Goal: Transaction & Acquisition: Purchase product/service

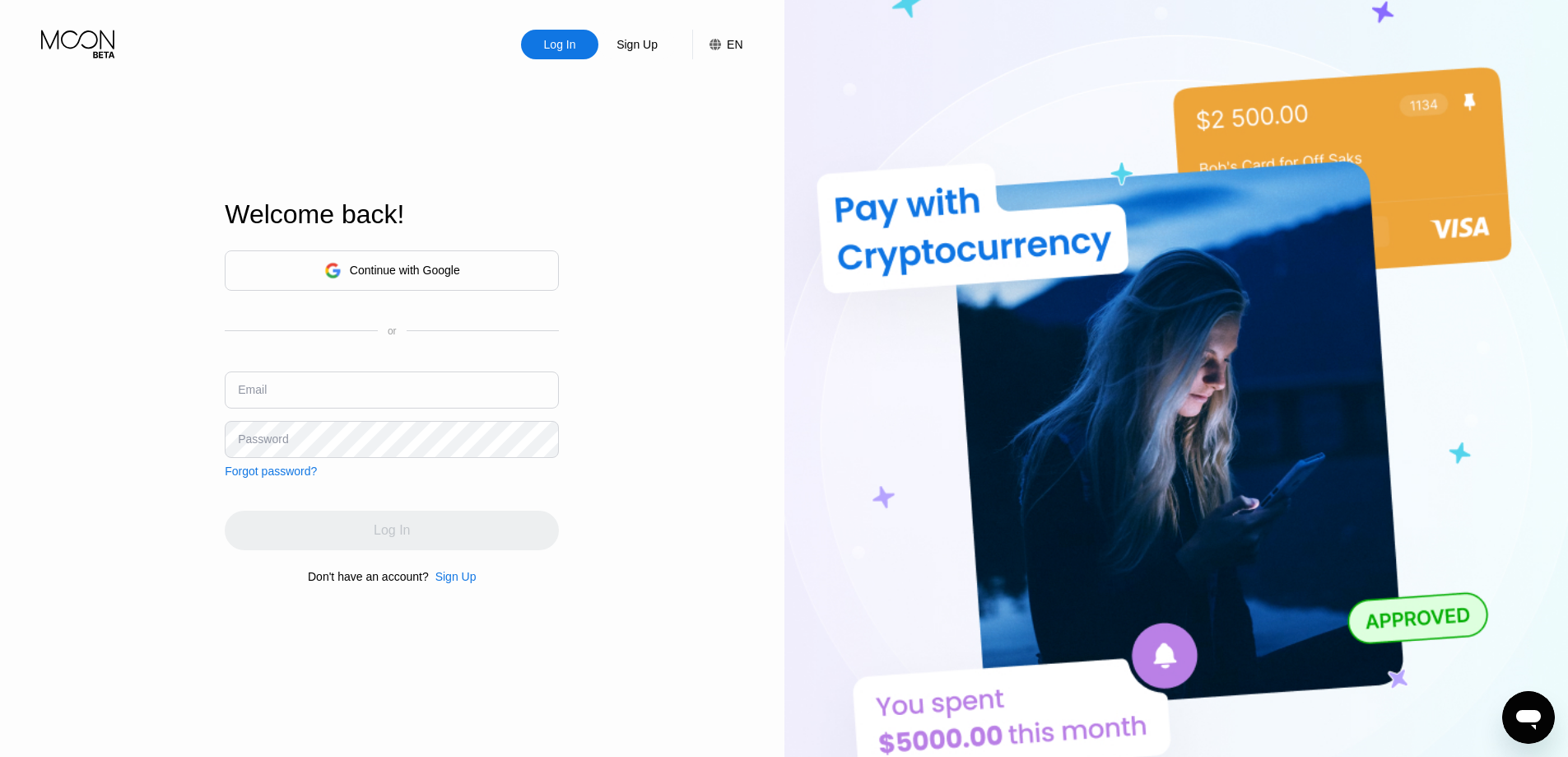
type input "[EMAIL_ADDRESS][DOMAIN_NAME]"
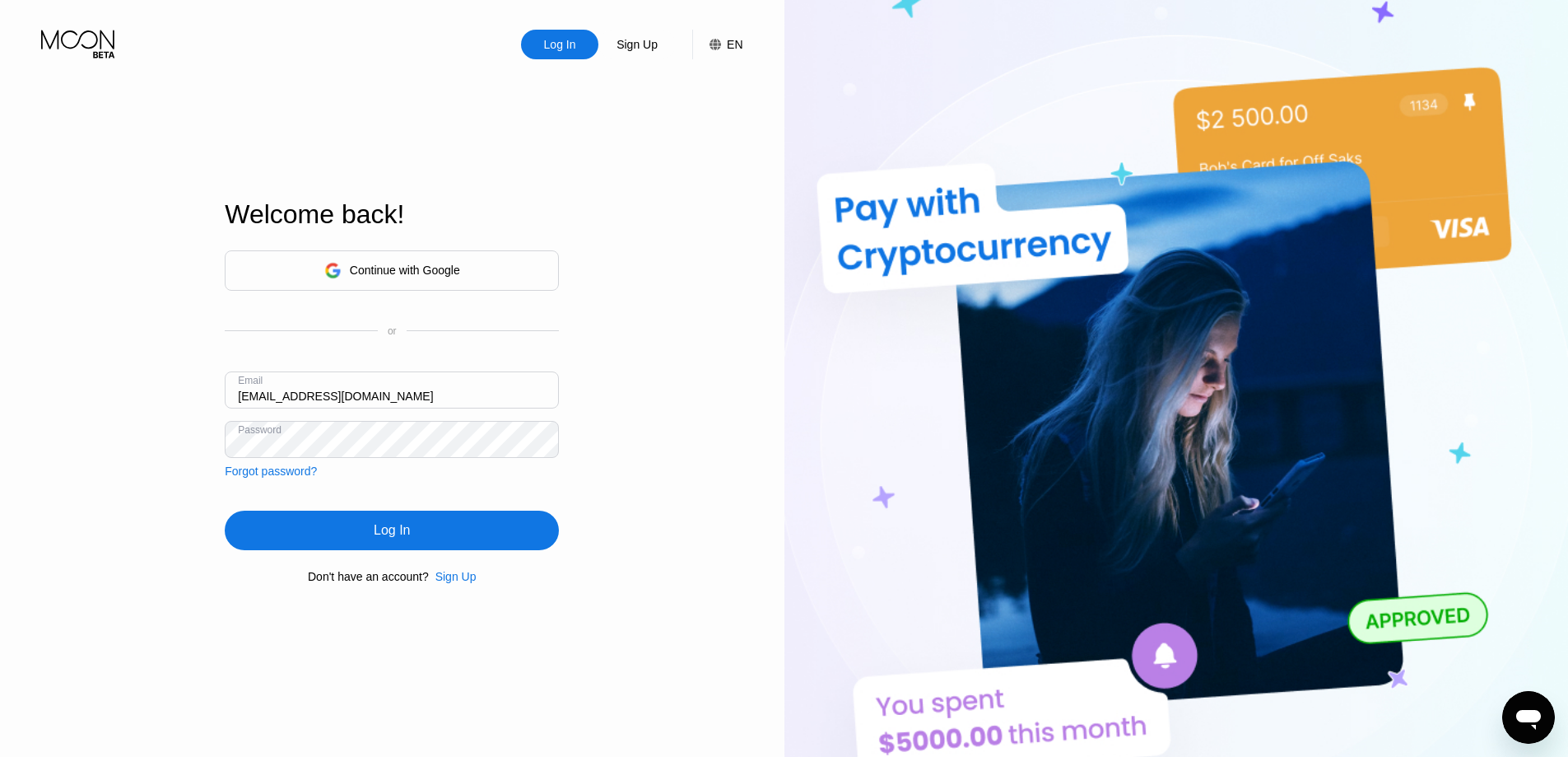
click at [450, 500] on div "Continue with Google or Email okiam1429@gmail.com Password Forgot password? Log…" at bounding box center [391, 416] width 334 height 334
click at [436, 538] on div "Log In" at bounding box center [391, 530] width 334 height 40
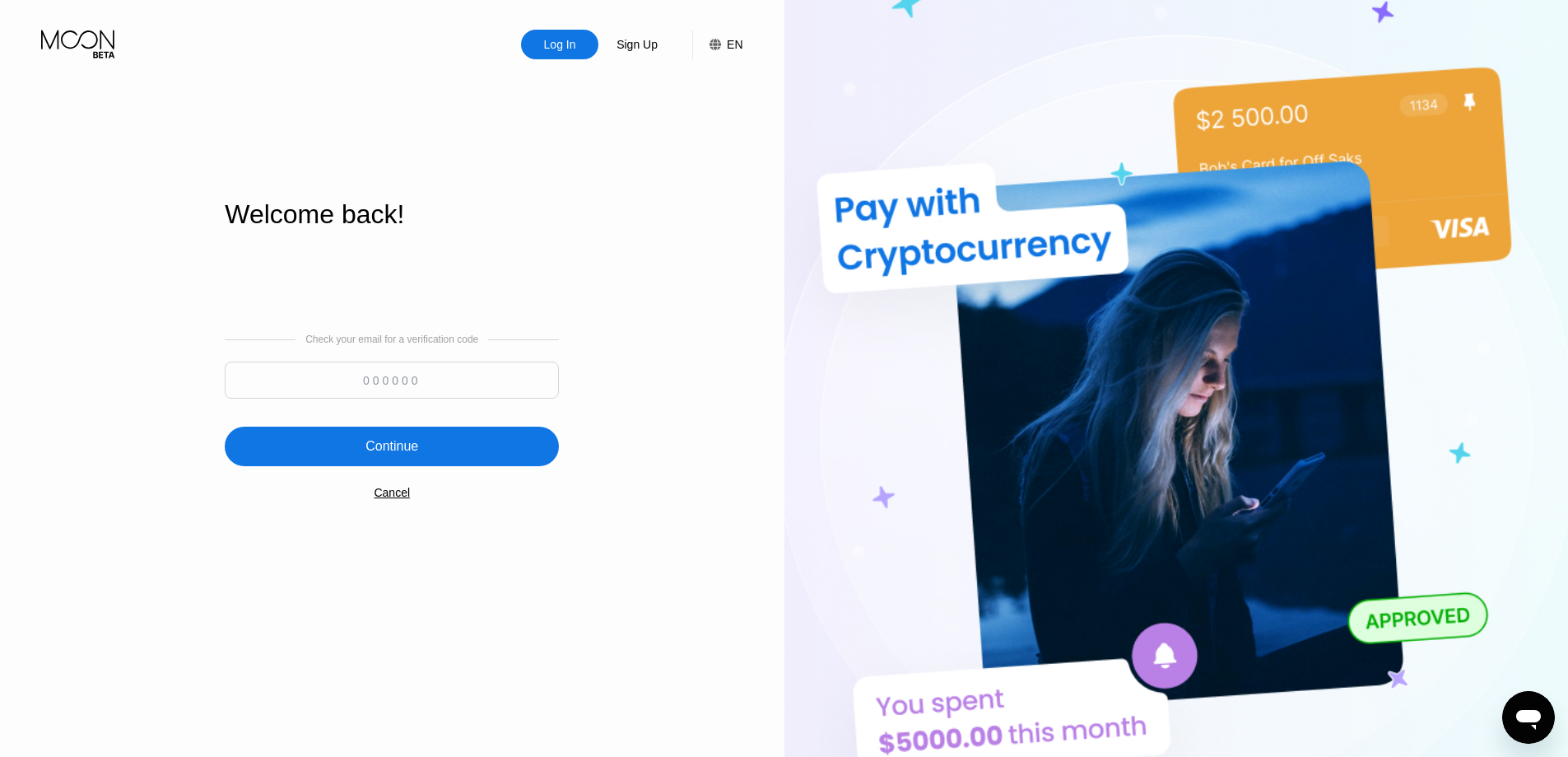
click at [423, 373] on input at bounding box center [391, 380] width 334 height 37
type input "411374"
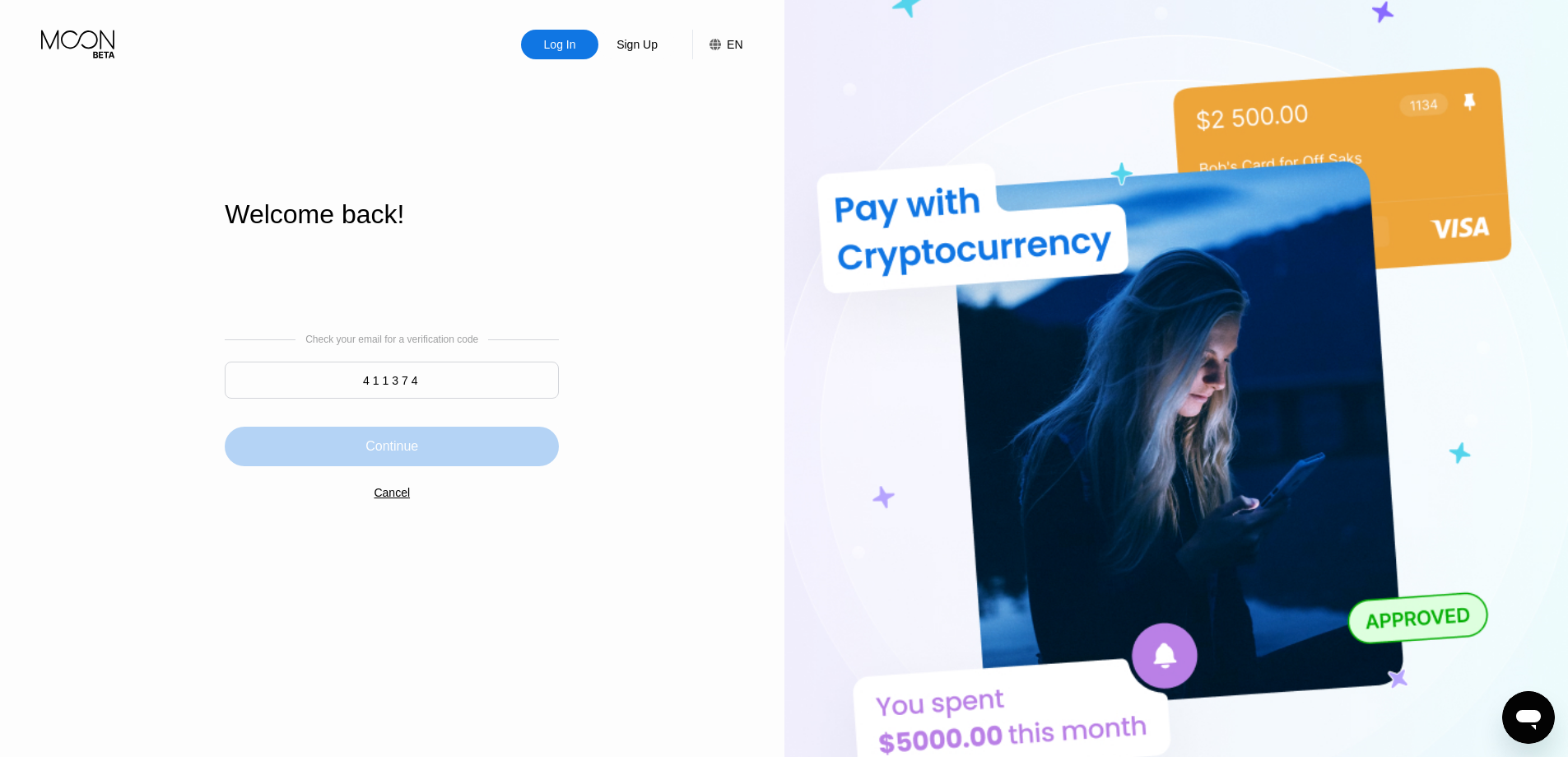
click at [421, 457] on div "Continue" at bounding box center [391, 446] width 334 height 40
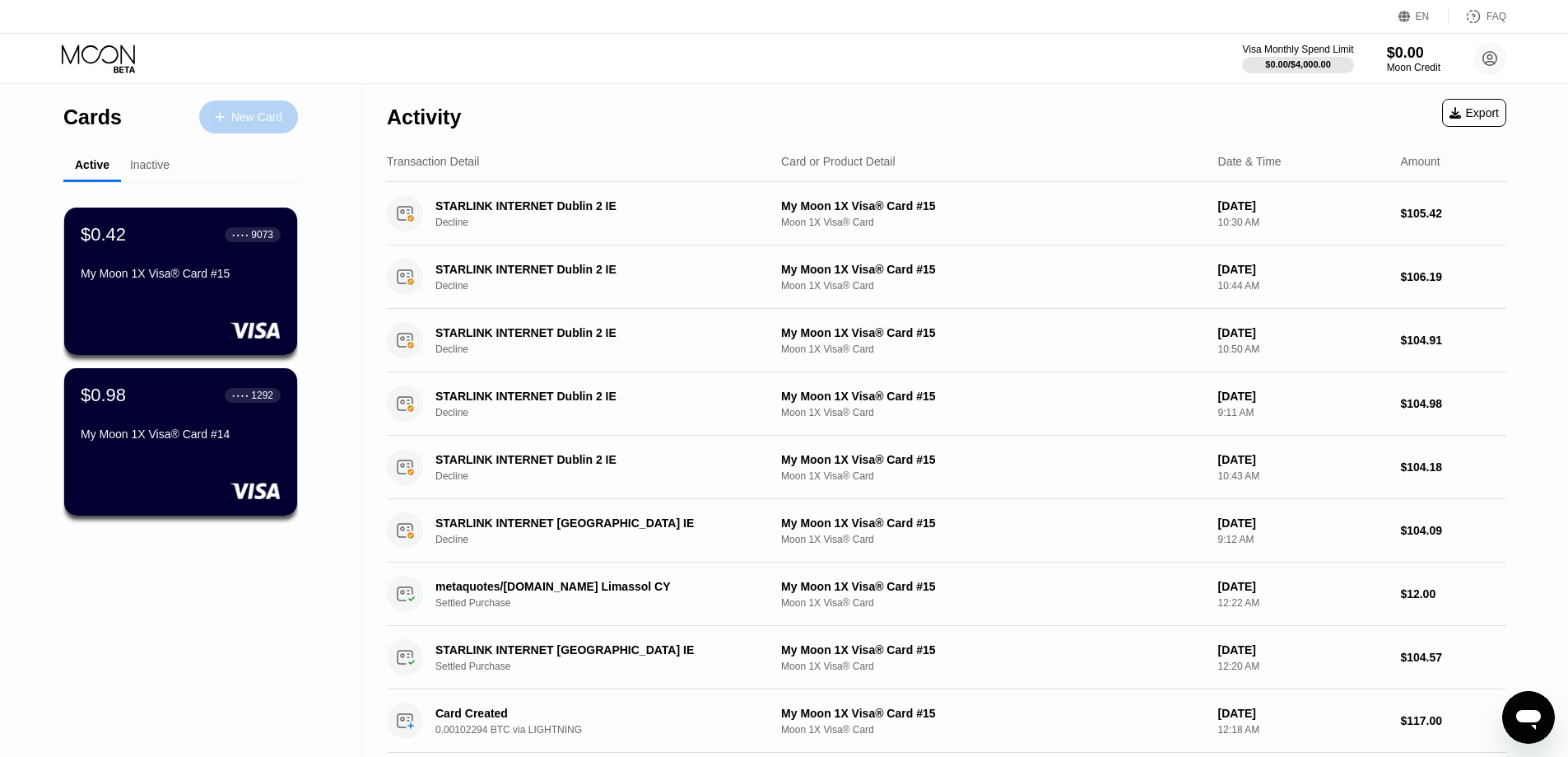
click at [246, 115] on div "New Card" at bounding box center [256, 118] width 51 height 14
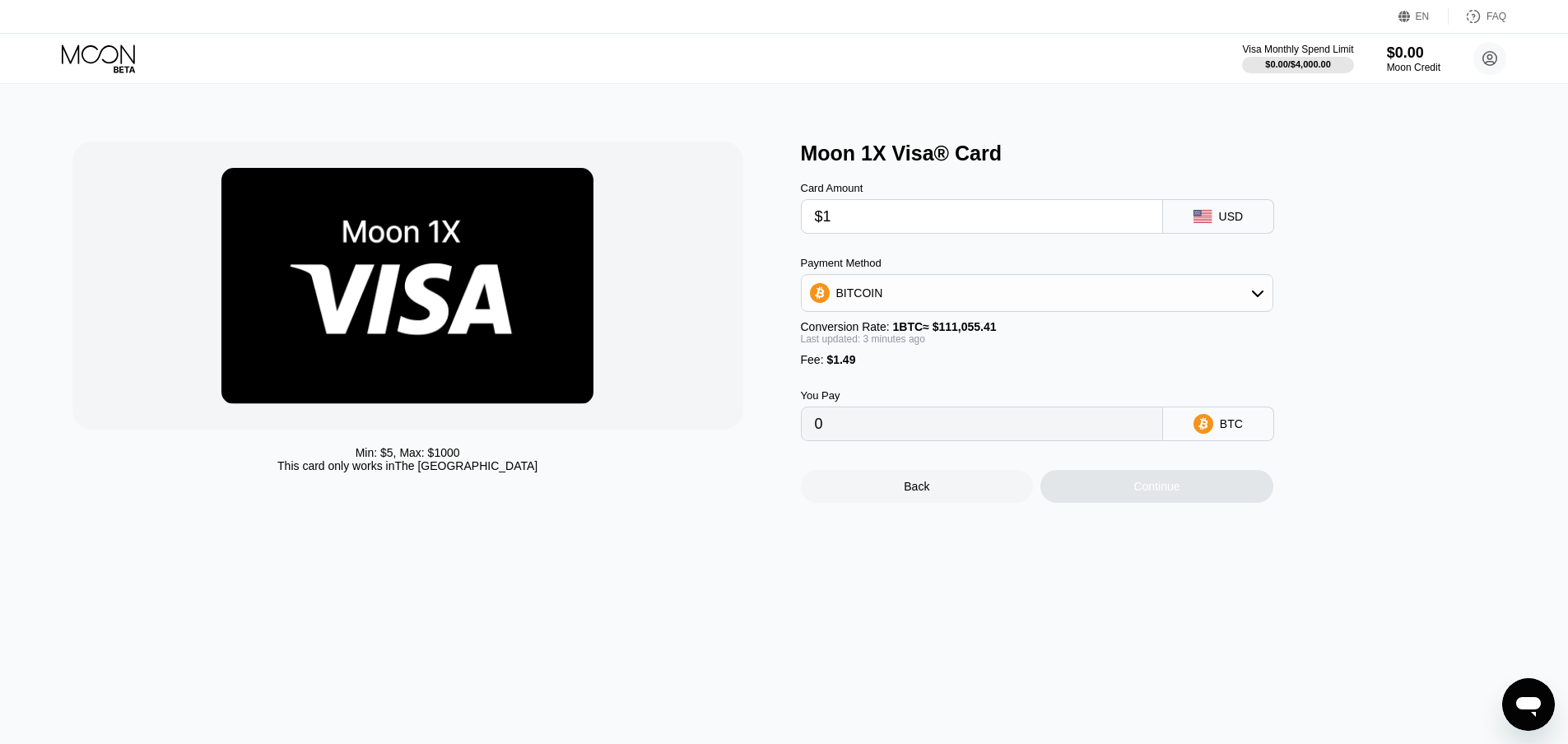
type input "$11"
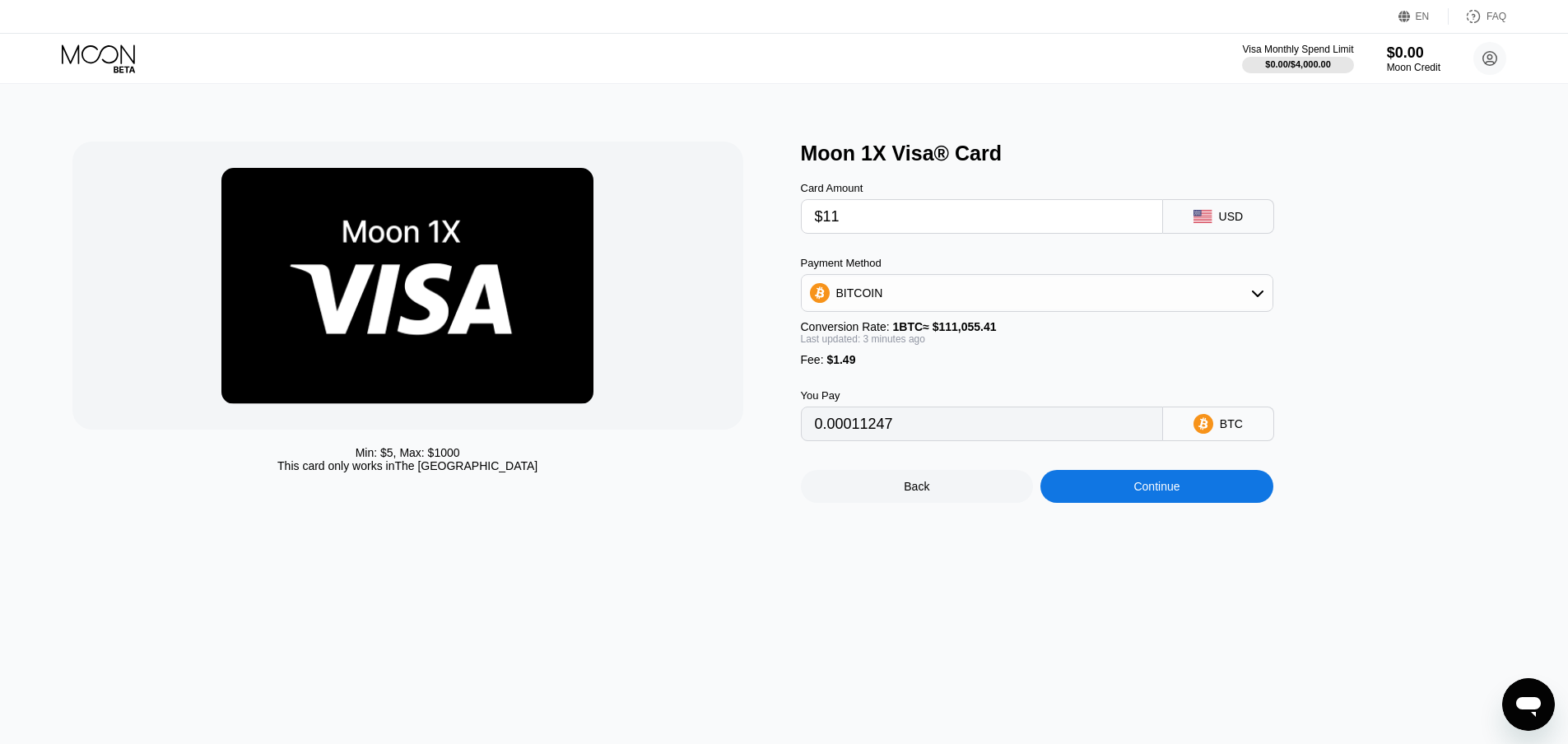
type input "0.00011247"
type input "$118"
type input "0.00107595"
drag, startPoint x: 859, startPoint y: 226, endPoint x: 842, endPoint y: 228, distance: 17.1
click at [842, 228] on input "$118" at bounding box center [981, 216] width 334 height 33
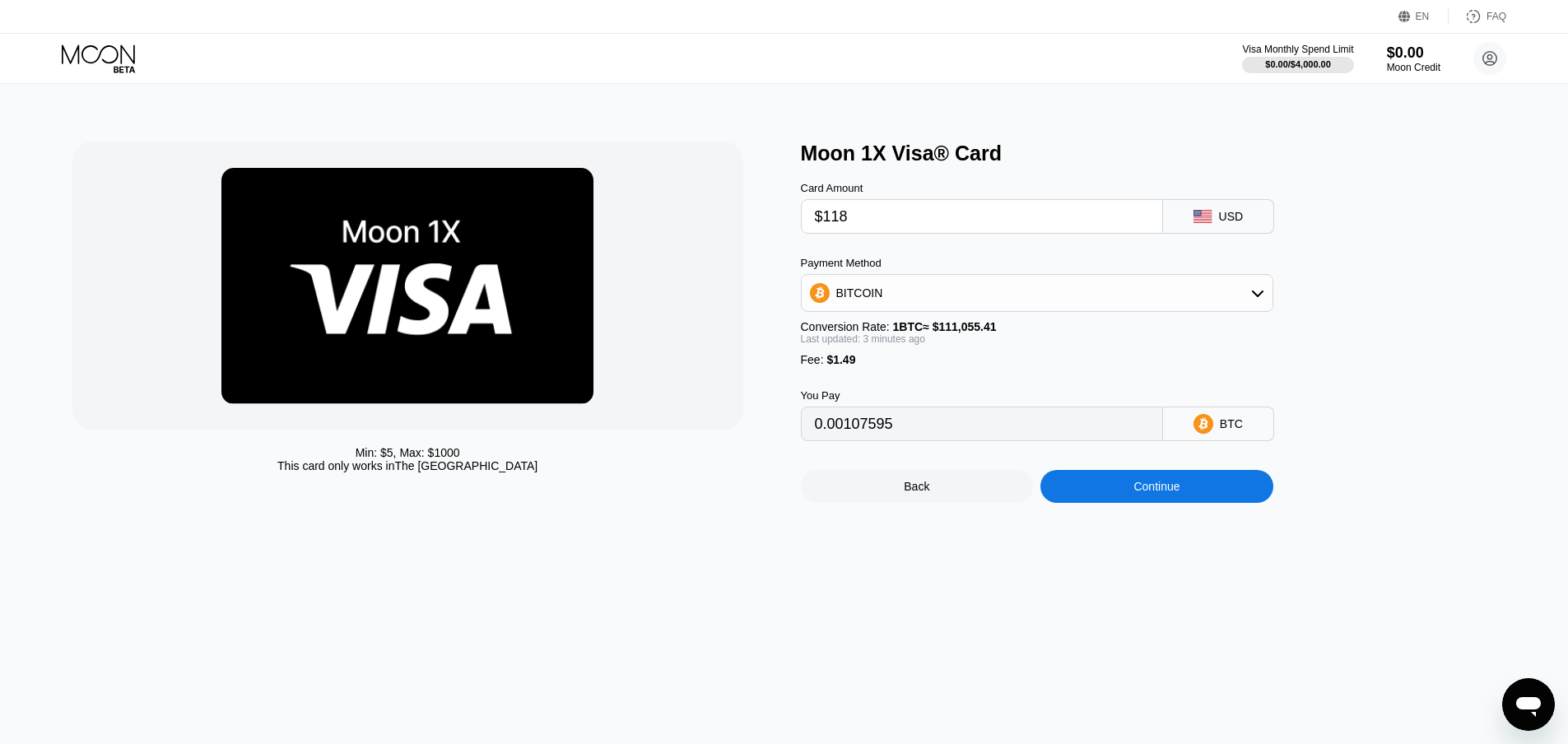
type input "$116"
drag, startPoint x: 856, startPoint y: 224, endPoint x: 840, endPoint y: 224, distance: 16.0
click at [840, 226] on input "$116" at bounding box center [981, 216] width 334 height 33
type input "0.00105728"
type input "$114"
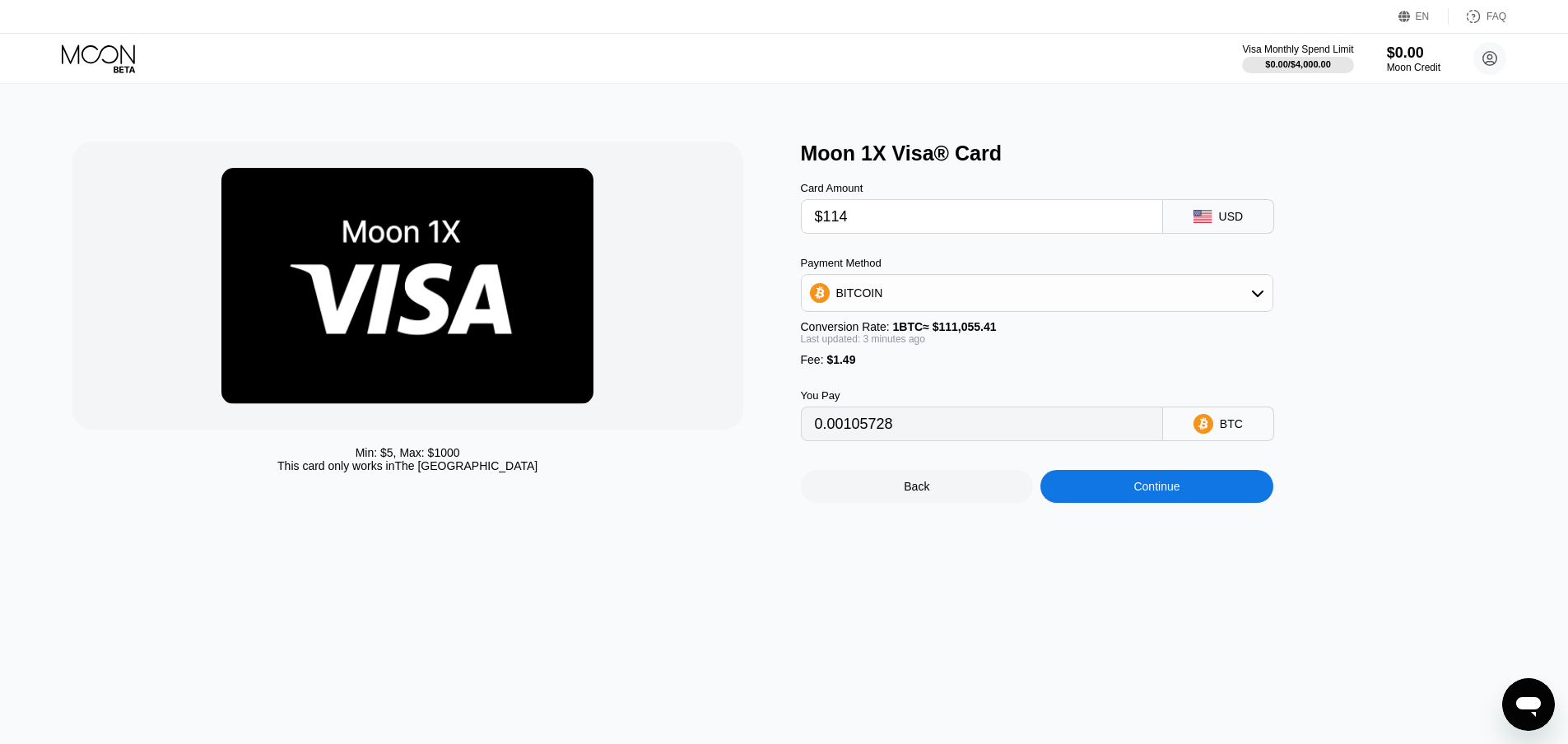
type input "0.00103928"
type input "$11"
type input "0.00011240"
type input "$115"
type input "0.00104828"
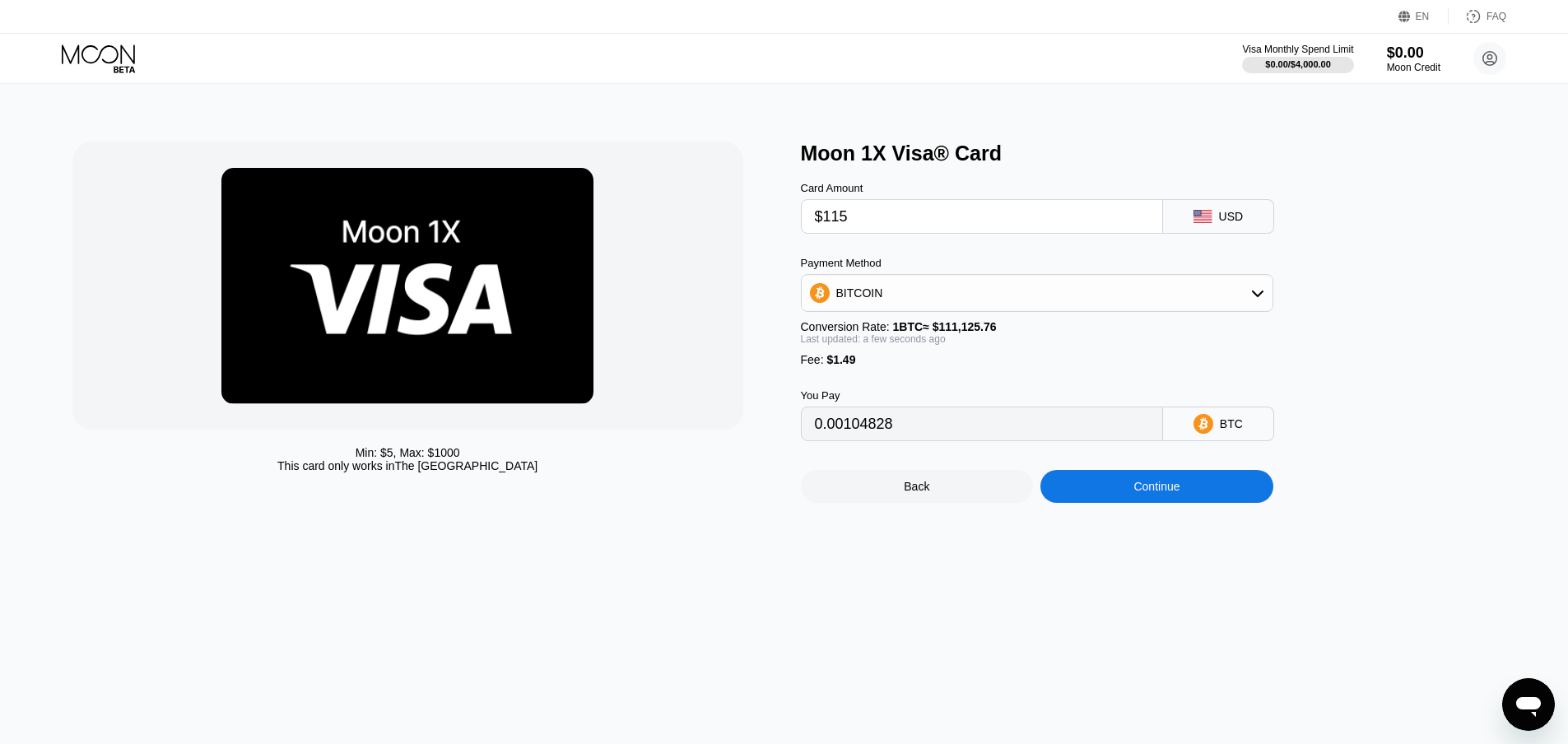
type input "$115"
click at [1029, 366] on div "Fee : $1.49" at bounding box center [1036, 360] width 472 height 13
type input "0.00104682"
drag, startPoint x: 856, startPoint y: 217, endPoint x: 826, endPoint y: 226, distance: 31.3
click at [826, 226] on input "$115" at bounding box center [981, 216] width 334 height 33
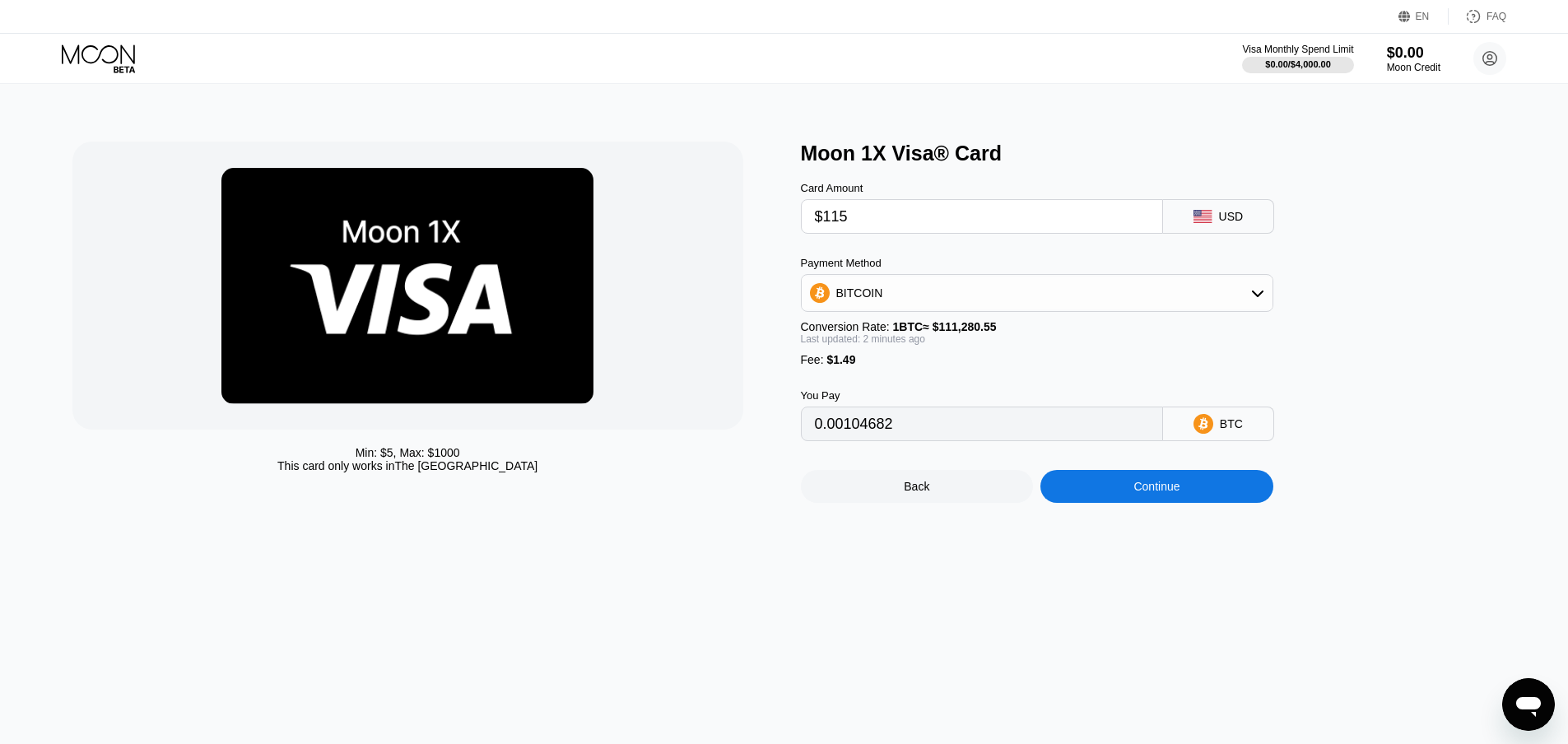
type input "$1"
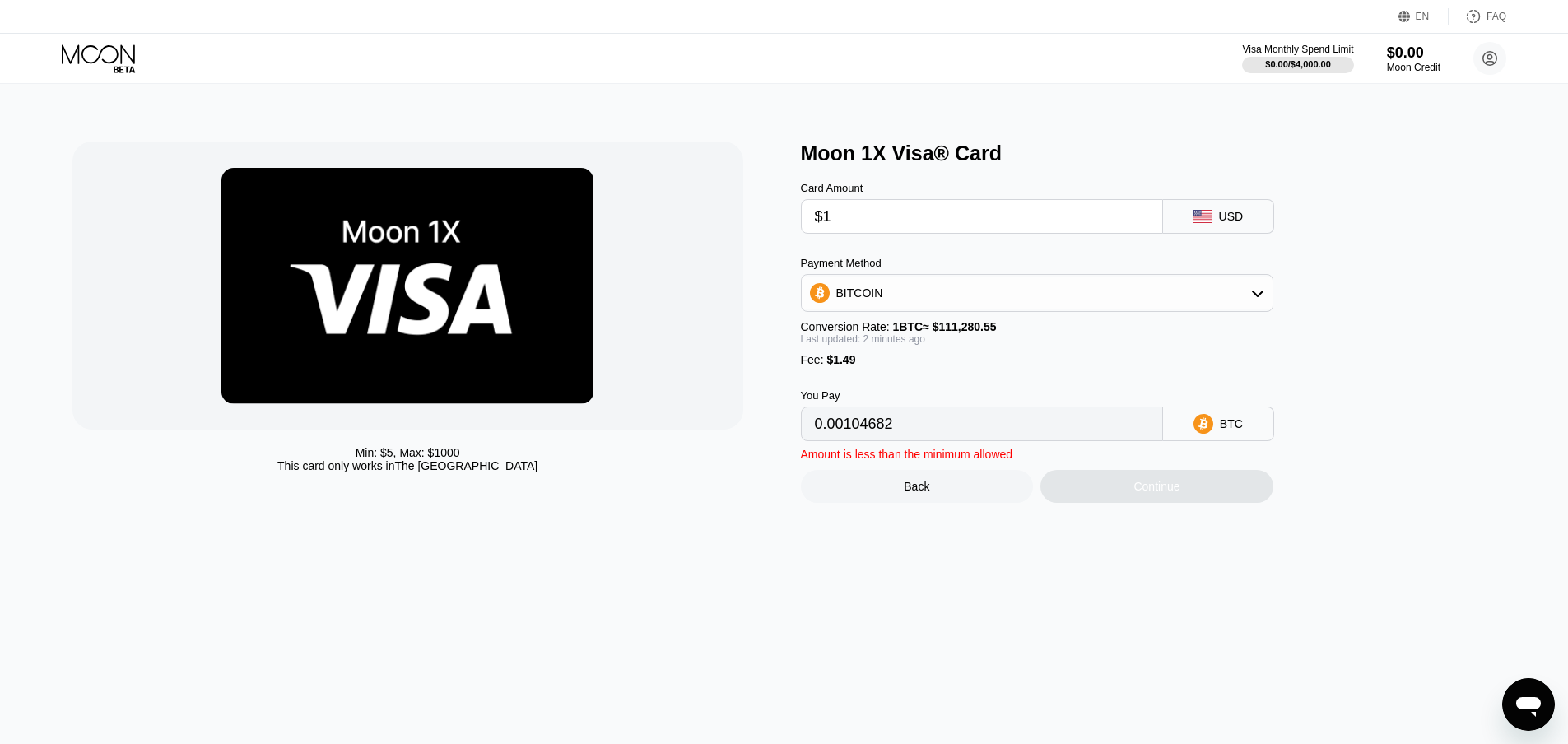
type input "0.00002238"
type input "$12"
type input "0.00012123"
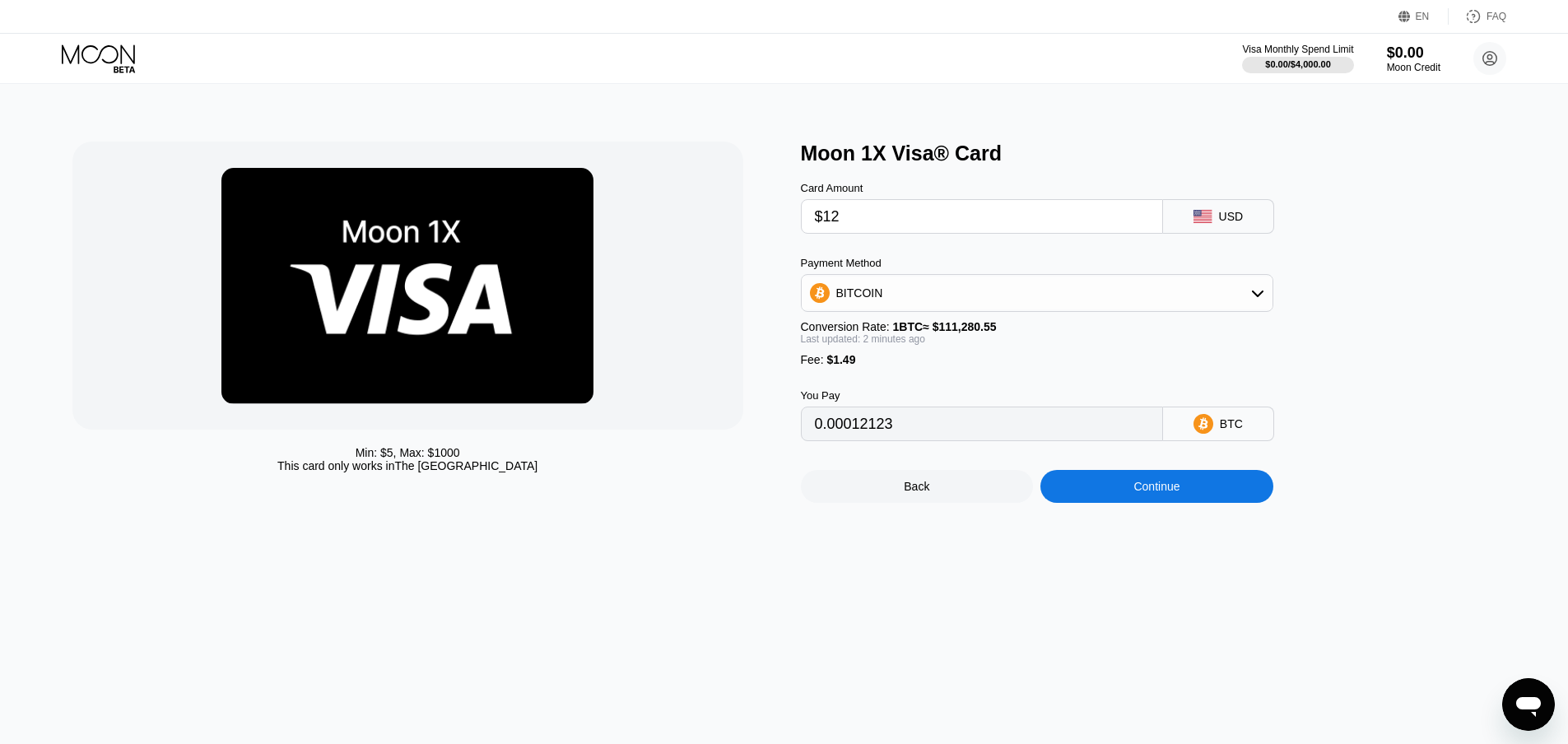
type input "$125"
type input "0.00113668"
type input "$12"
type input "0.00012123"
type input "$1"
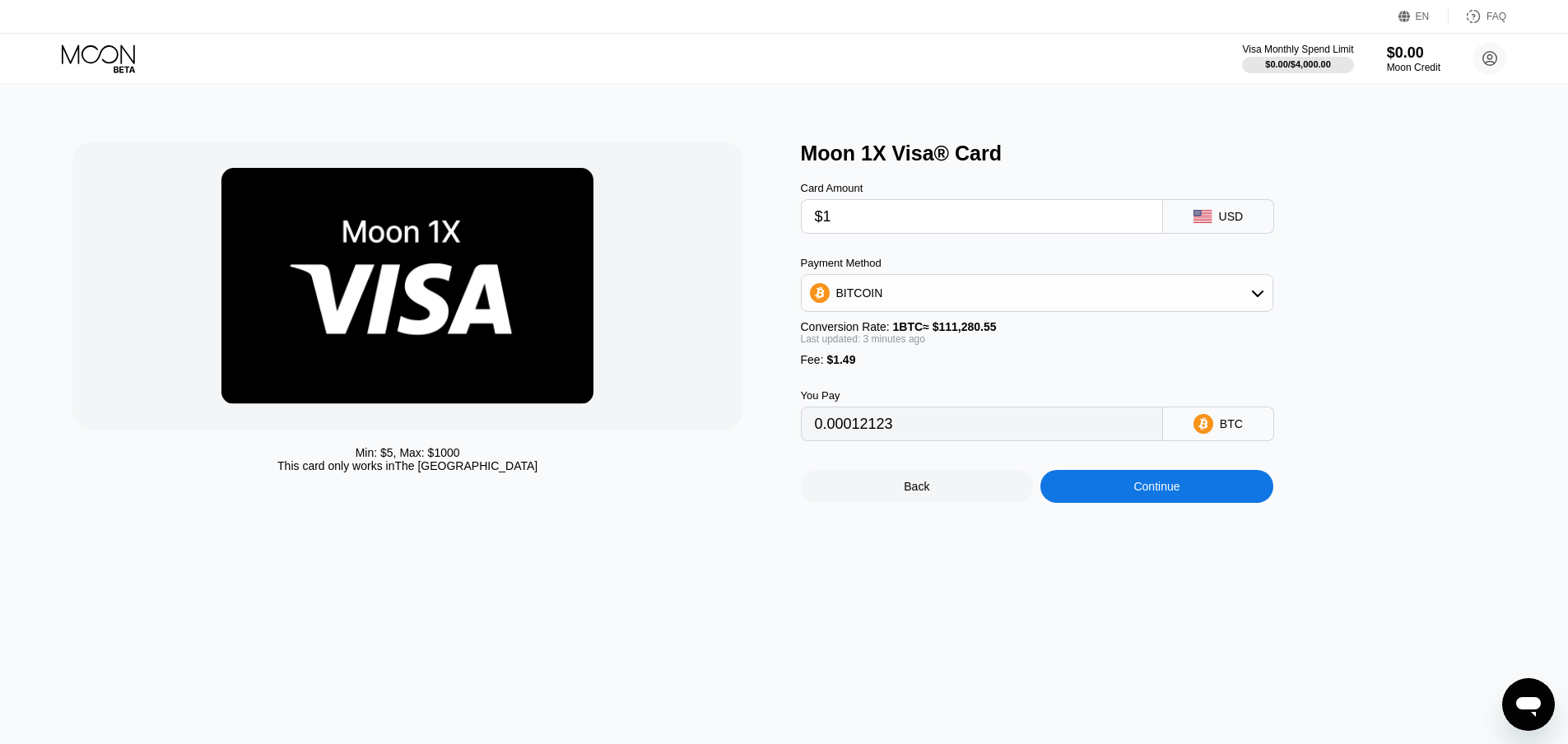
type input "0.00002238"
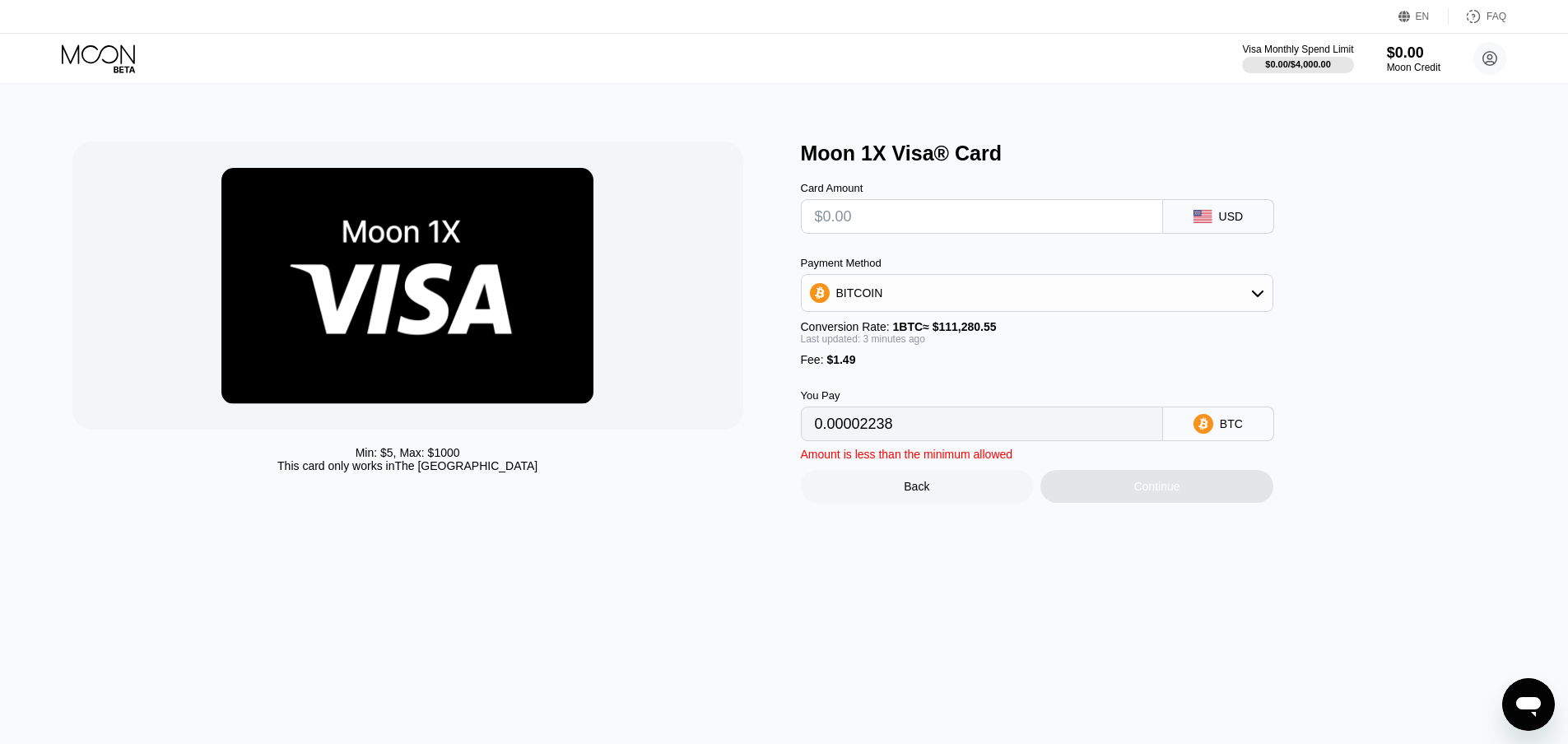
type input "0"
type input "$1"
type input "0.00002238"
type input "$13"
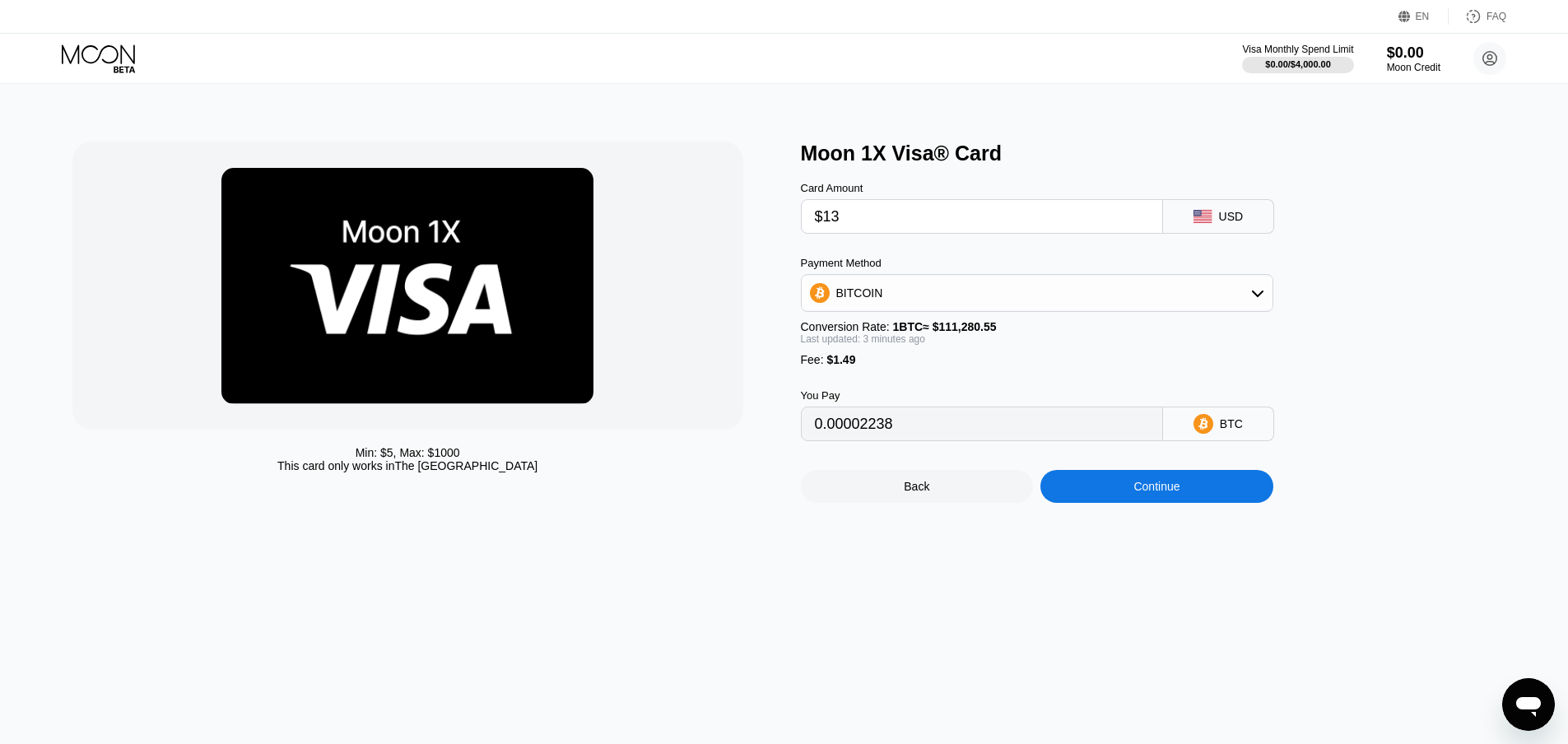
type input "0.00013022"
type input "$135"
type input "0.00122654"
type input "$13"
type input "0.00013022"
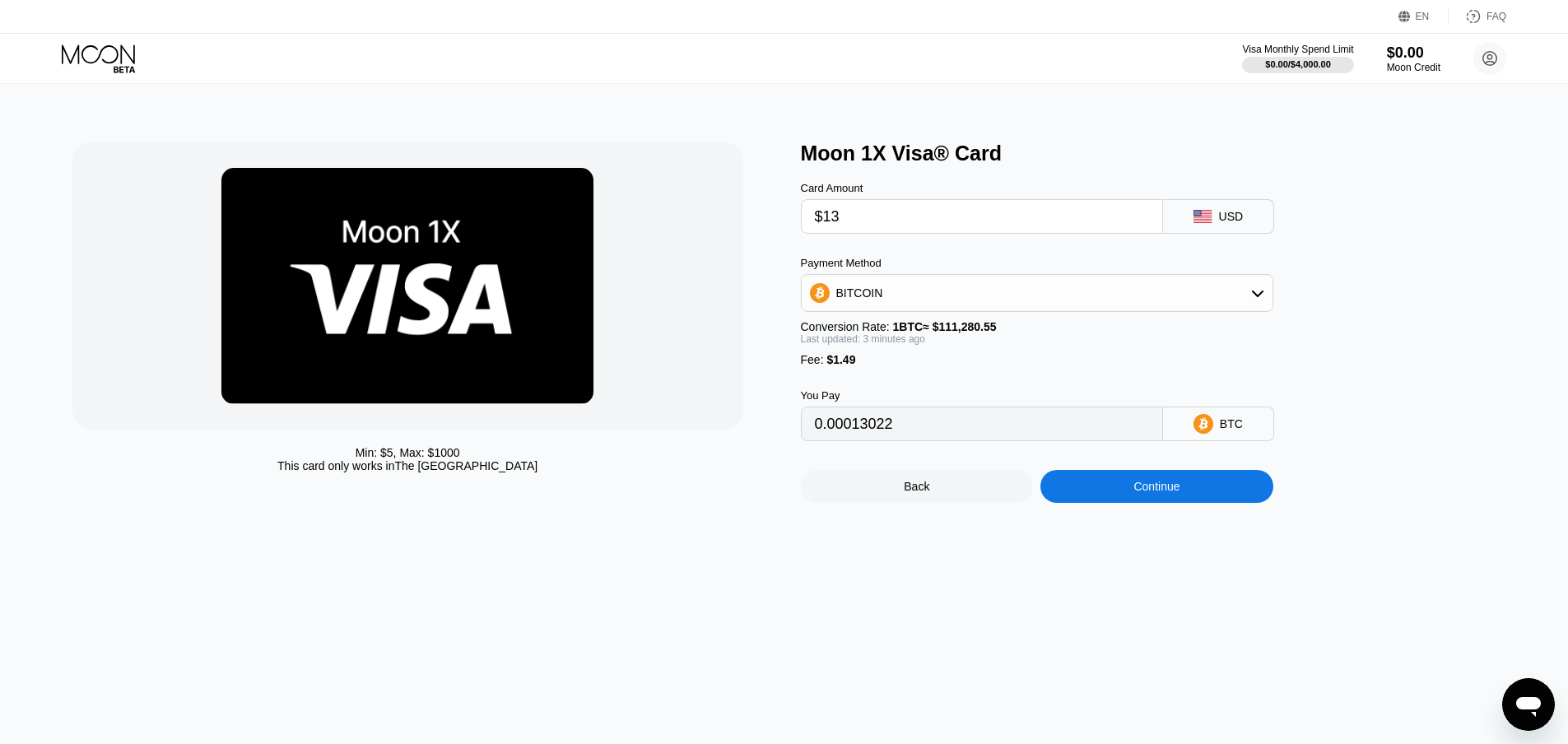
type input "$130"
type input "0.00118161"
type input "$130"
drag, startPoint x: 902, startPoint y: 444, endPoint x: 866, endPoint y: 440, distance: 36.2
click at [866, 440] on input "0.00118161" at bounding box center [981, 424] width 334 height 33
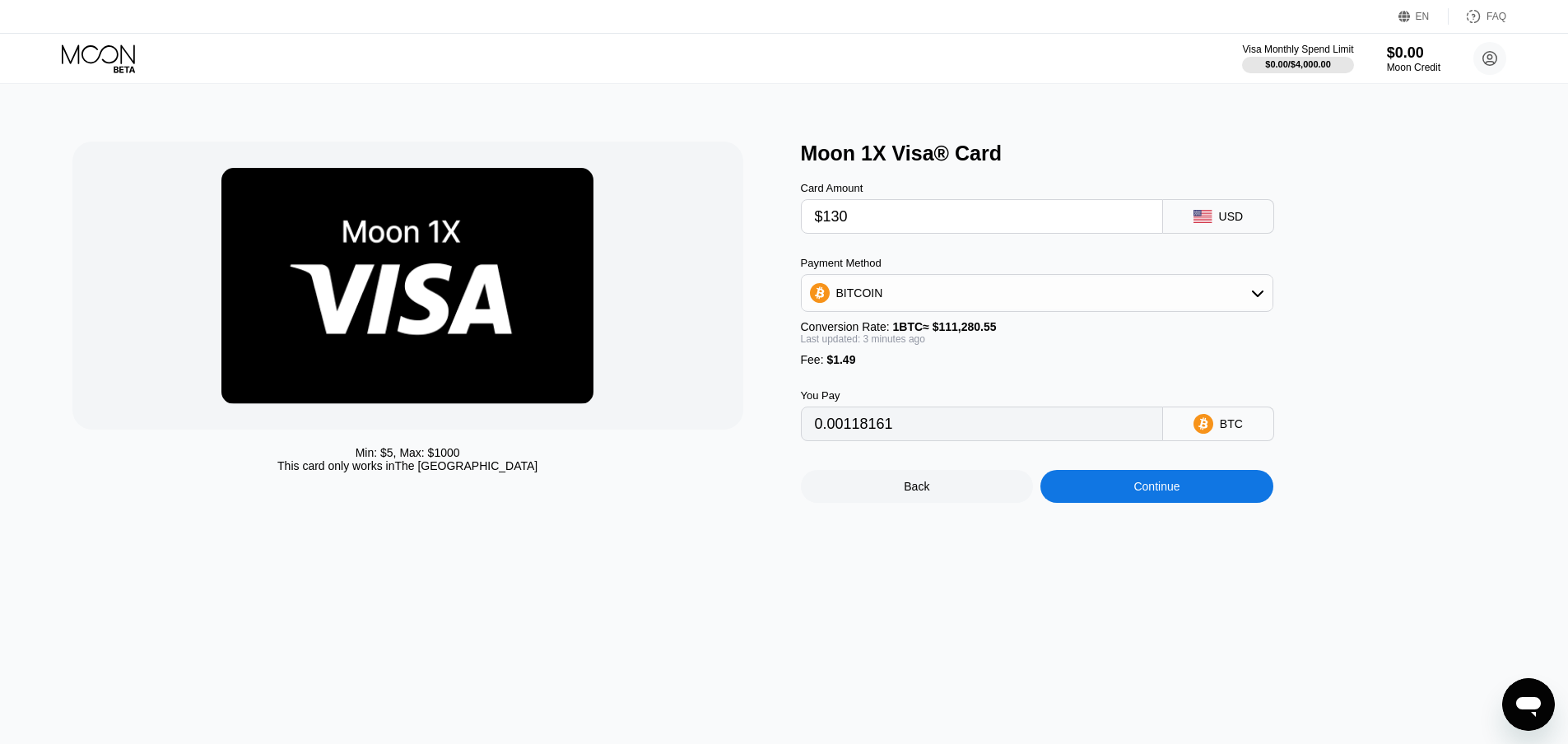
click at [929, 397] on div "You Pay 0.00118161 BTC" at bounding box center [1064, 403] width 527 height 75
click at [1076, 358] on div "Payment Method BITCOIN Conversion Rate: 1 BTC ≈ $111,280.55 Last updated: 3 min…" at bounding box center [1036, 311] width 472 height 110
click at [877, 216] on input "$130" at bounding box center [981, 216] width 334 height 33
click at [1166, 493] on div "Continue" at bounding box center [1156, 486] width 46 height 13
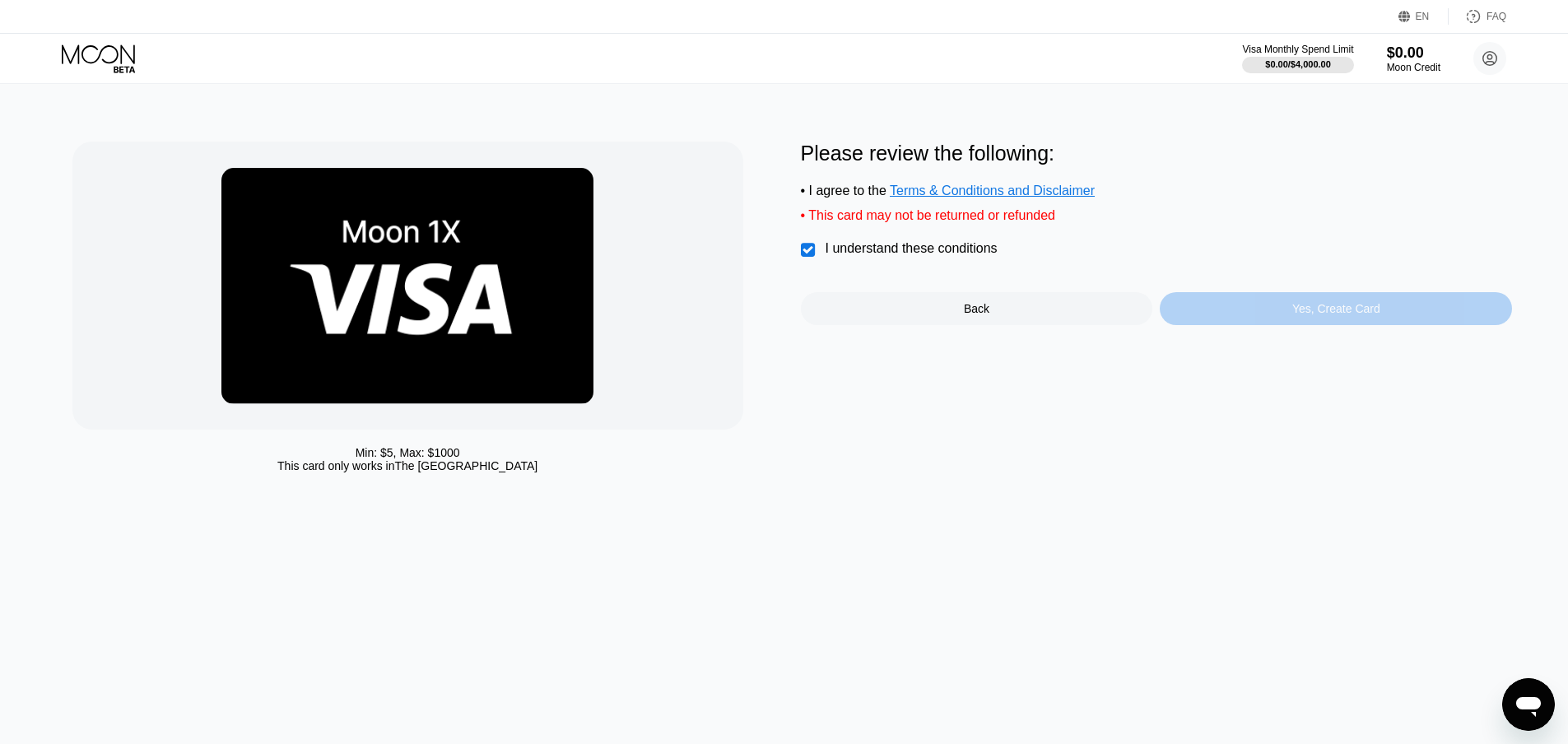
click at [1278, 320] on div "Yes, Create Card" at bounding box center [1336, 309] width 353 height 33
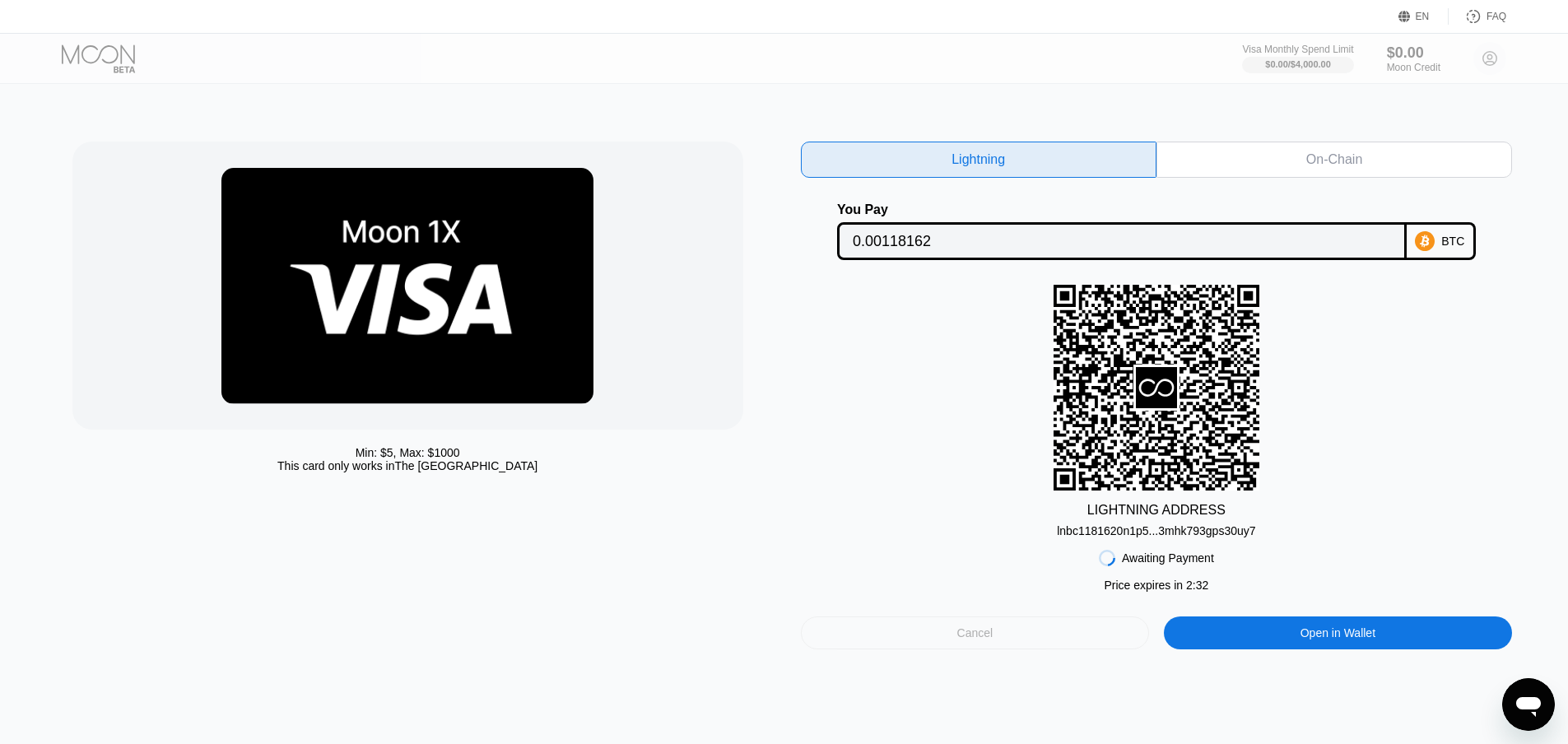
click at [945, 641] on div "Cancel" at bounding box center [975, 632] width 349 height 33
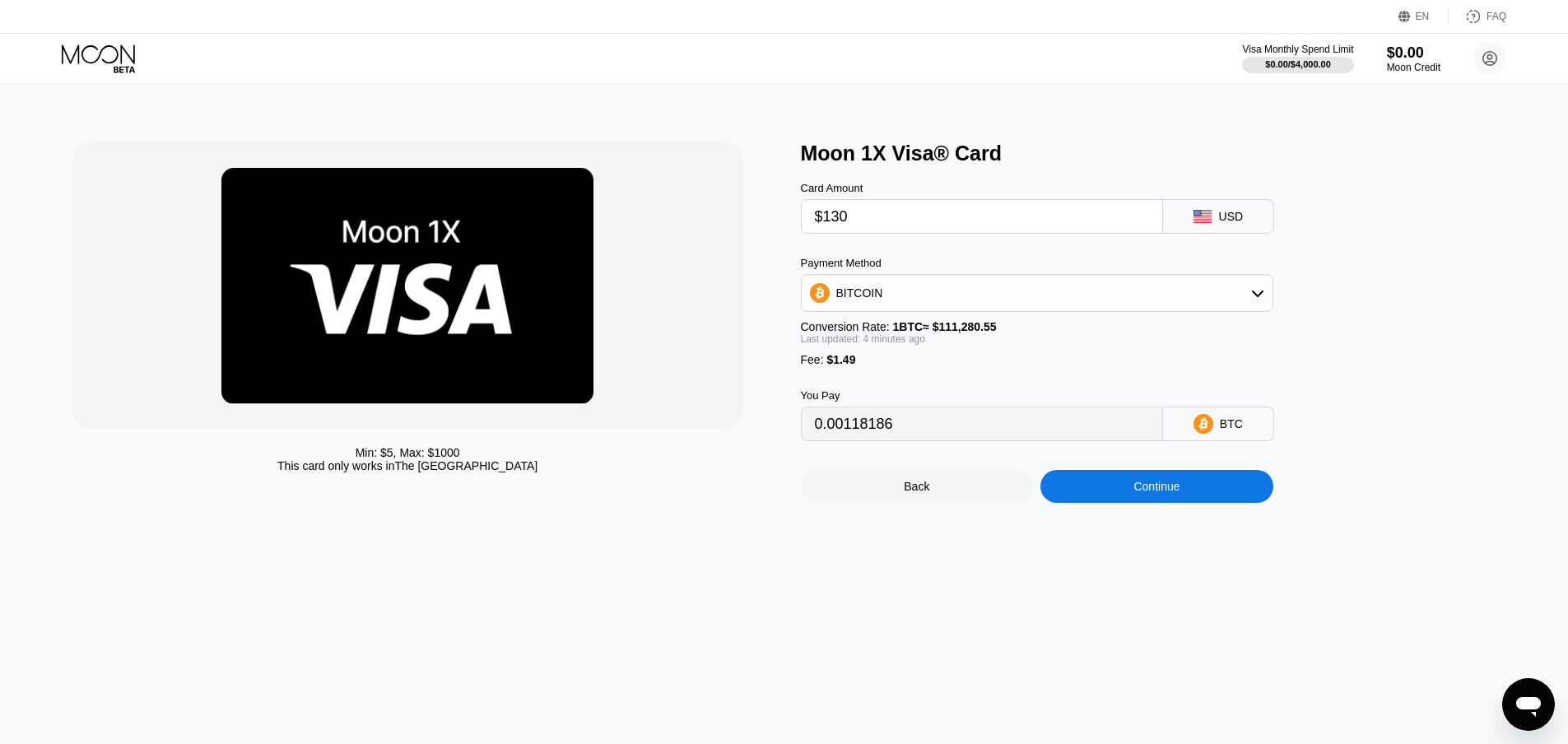
drag, startPoint x: 854, startPoint y: 226, endPoint x: 829, endPoint y: 225, distance: 25.0
click at [829, 225] on input "$130" at bounding box center [981, 216] width 334 height 33
type input "$12"
type input "0.00012126"
type input "$128"
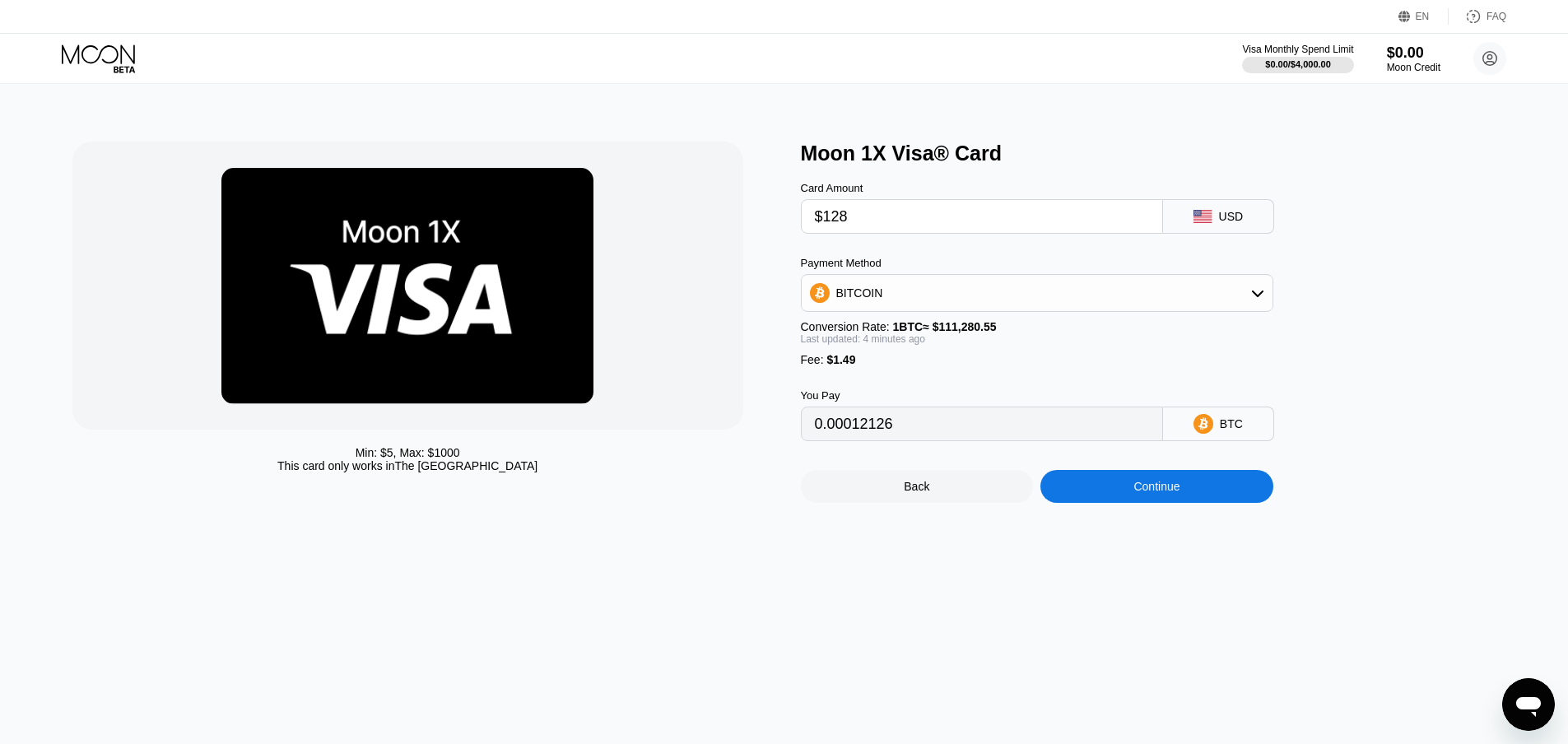
type input "0.00116388"
type input "$128"
click at [1048, 366] on div "Fee : $1.49" at bounding box center [1036, 360] width 472 height 13
click at [1160, 493] on div "Continue" at bounding box center [1156, 486] width 46 height 13
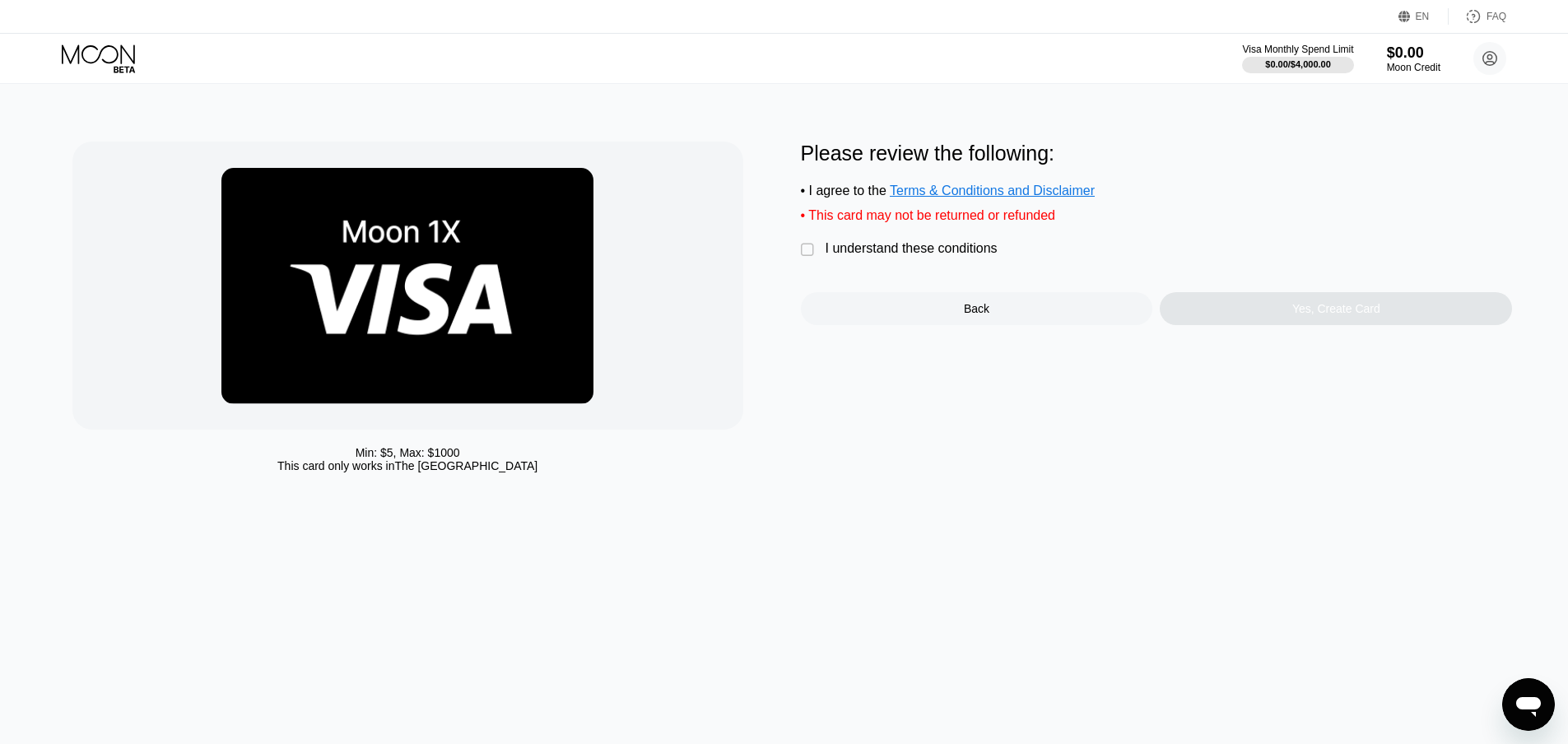
click at [846, 256] on div "I understand these conditions" at bounding box center [911, 248] width 172 height 14
click at [1263, 322] on div "Yes, Create Card" at bounding box center [1336, 309] width 353 height 33
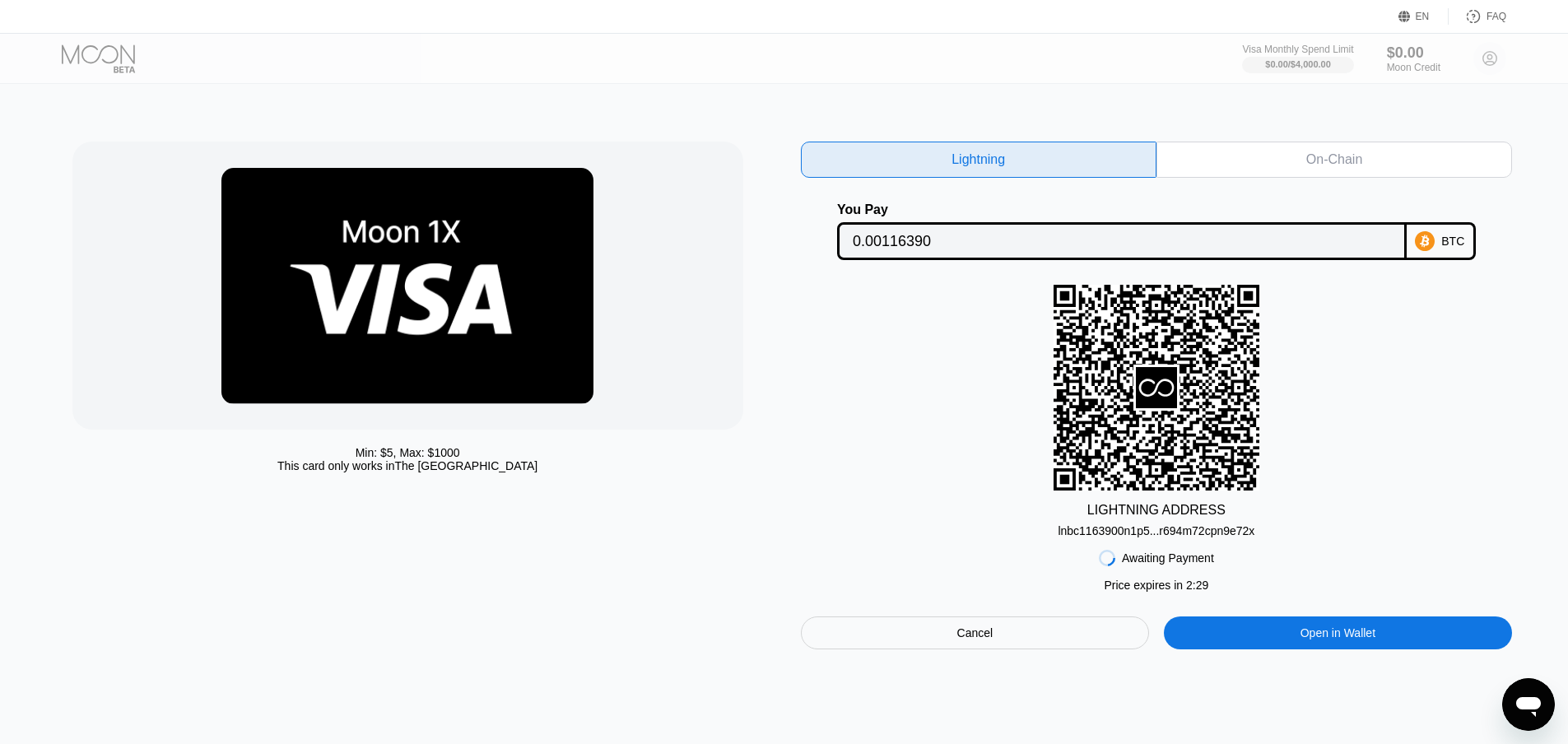
click at [1426, 461] on div "LIGHTNING ADDRESS lnbc1163900n1p5...r694m72cpn9e72x" at bounding box center [1156, 411] width 712 height 253
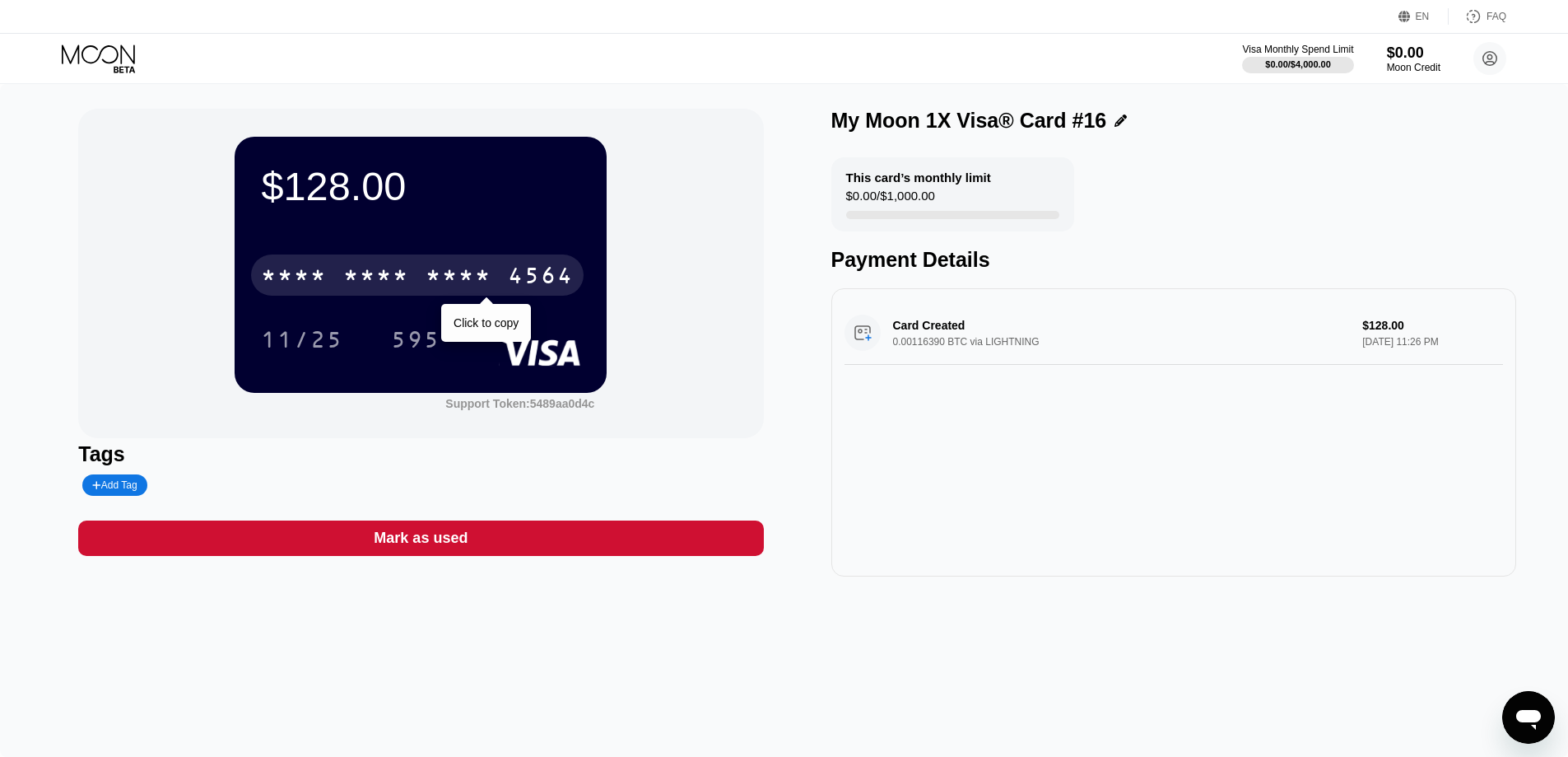
click at [470, 272] on div "* * * *" at bounding box center [458, 277] width 66 height 26
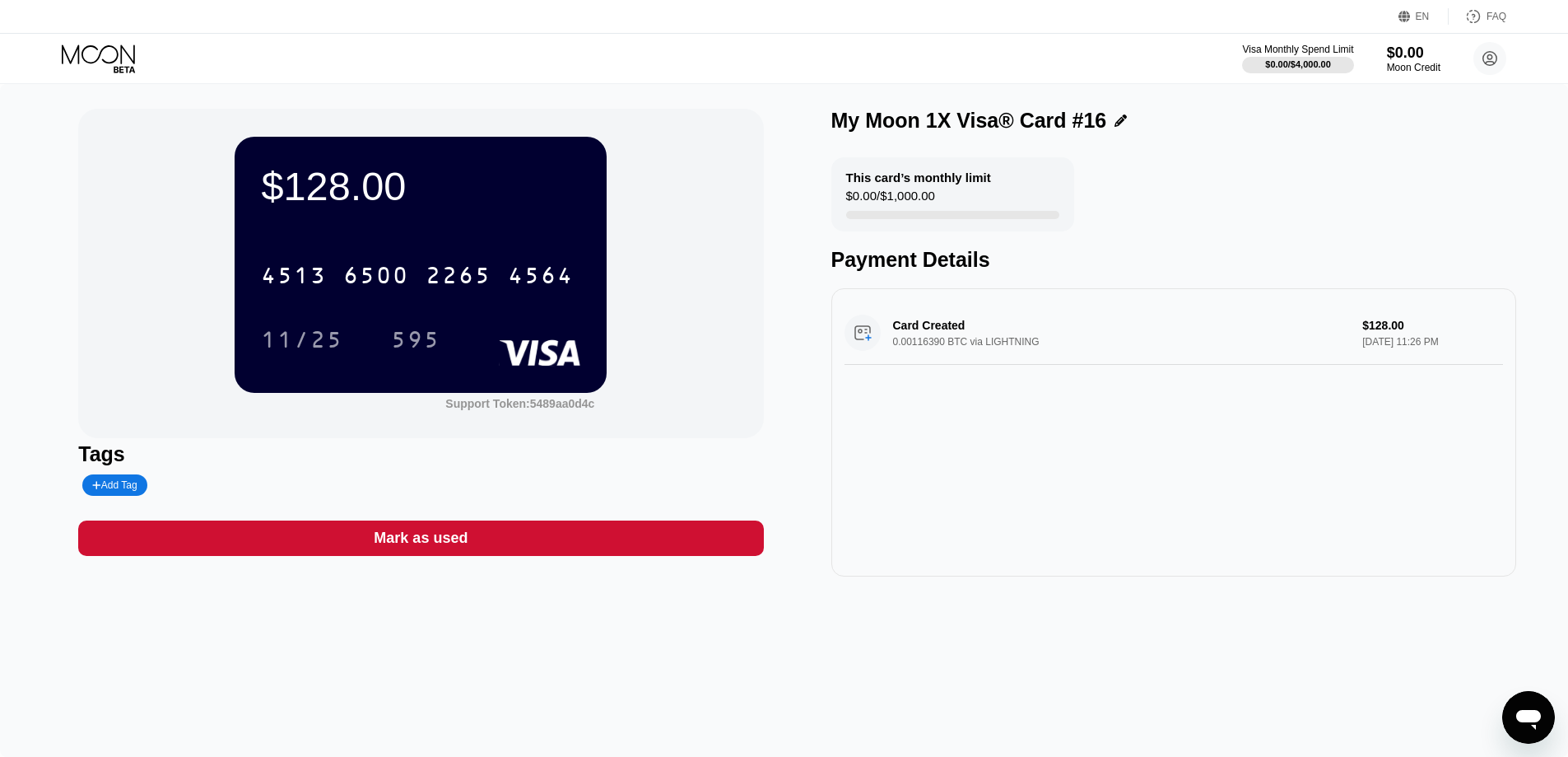
click at [729, 344] on div "$128.00 4513 6500 2265 4564 11/25 595 Support Token: 5489aa0d4c" at bounding box center [420, 274] width 685 height 329
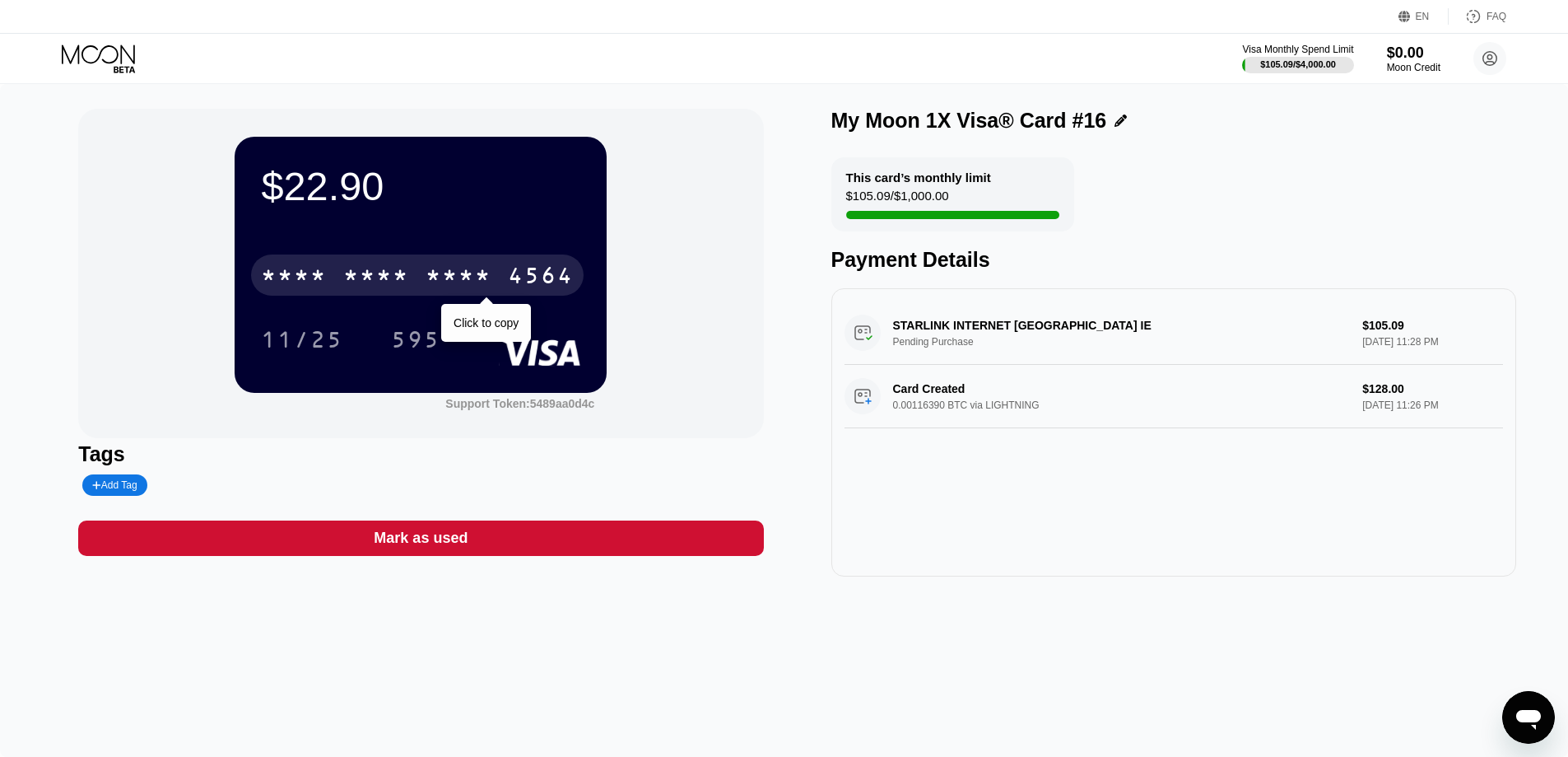
click at [343, 268] on div "* * * * * * * * * * * * 4564" at bounding box center [417, 275] width 333 height 41
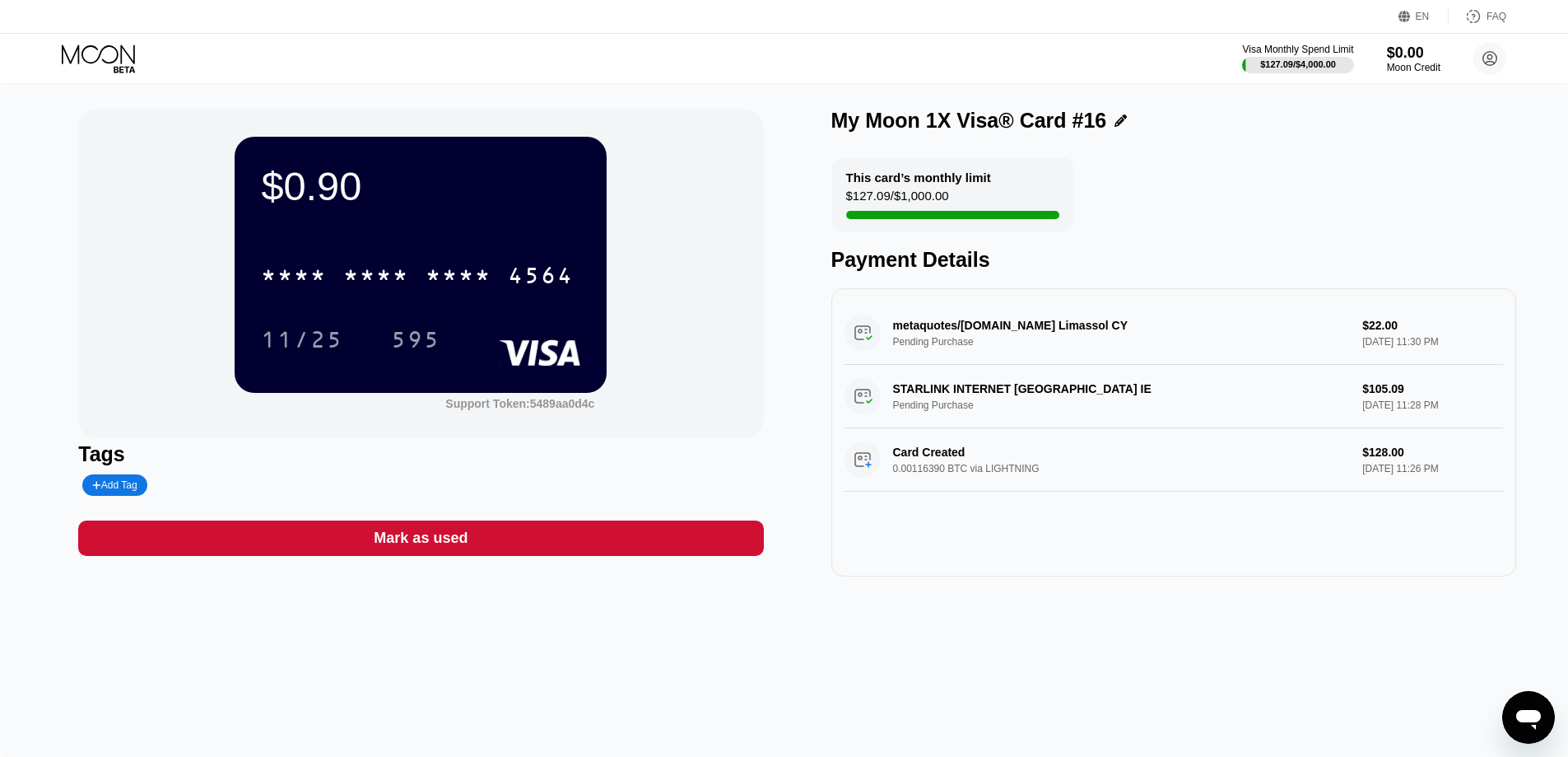
click at [938, 201] on div "$127.09 / $1,000.00" at bounding box center [898, 200] width 103 height 23
